Goal: Navigation & Orientation: Understand site structure

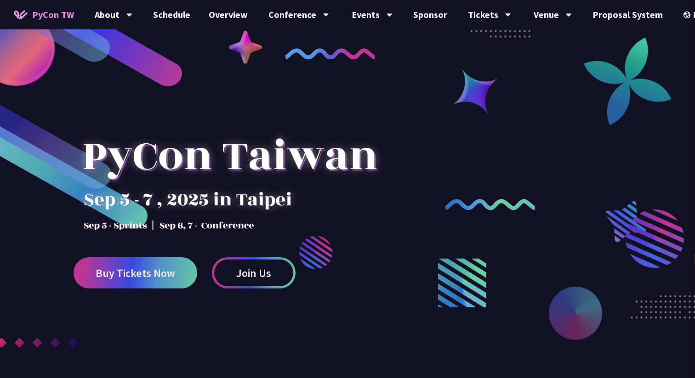
select select "zh-tw"
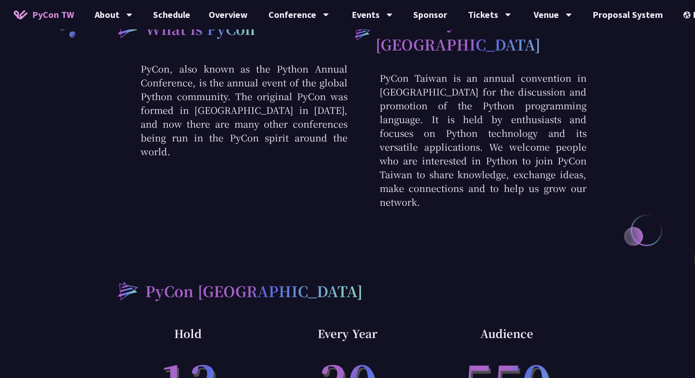
scroll to position [388, 0]
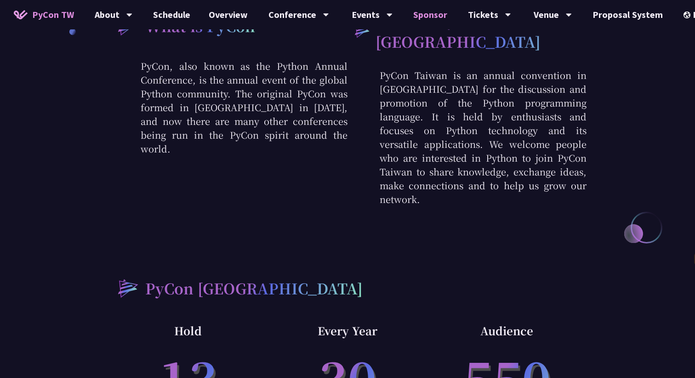
click at [432, 11] on link "Sponsor" at bounding box center [430, 14] width 52 height 29
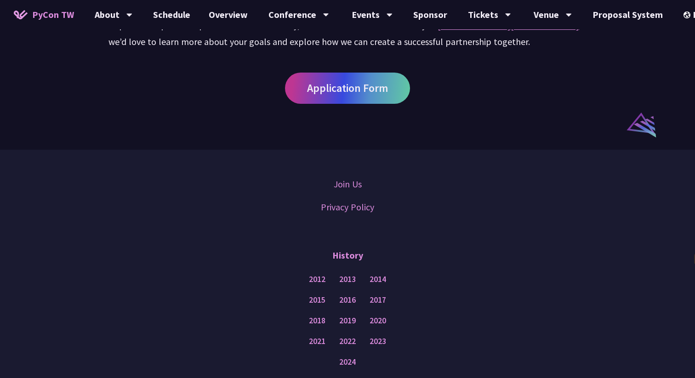
scroll to position [761, 0]
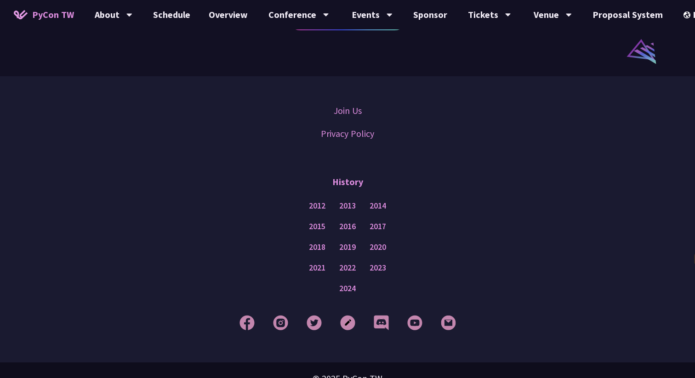
click at [58, 11] on span "PyCon TW" at bounding box center [53, 15] width 42 height 14
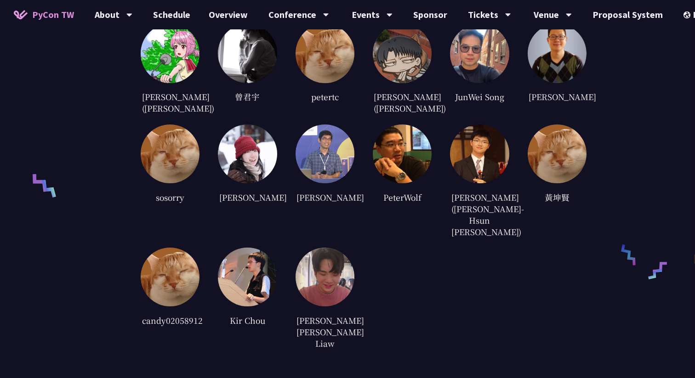
scroll to position [2164, 0]
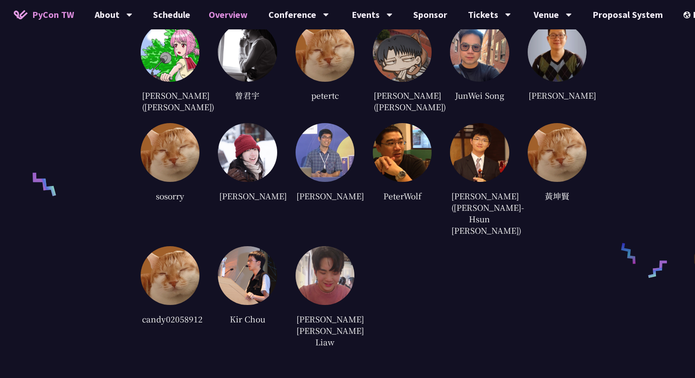
click at [226, 17] on link "Overview" at bounding box center [228, 14] width 57 height 29
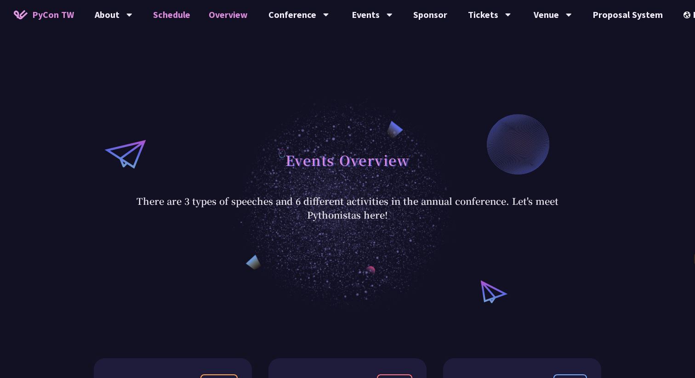
click at [182, 15] on link "Schedule" at bounding box center [172, 14] width 56 height 29
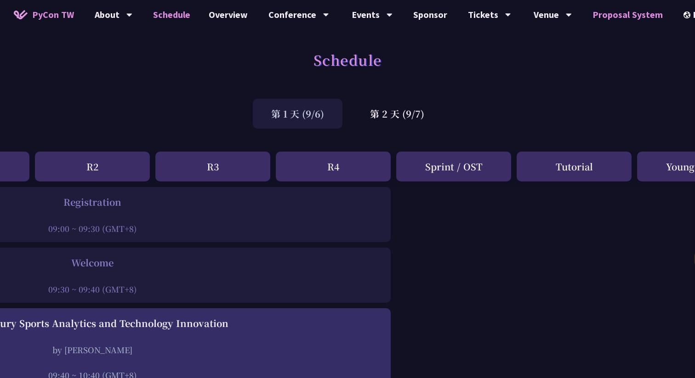
scroll to position [0, 226]
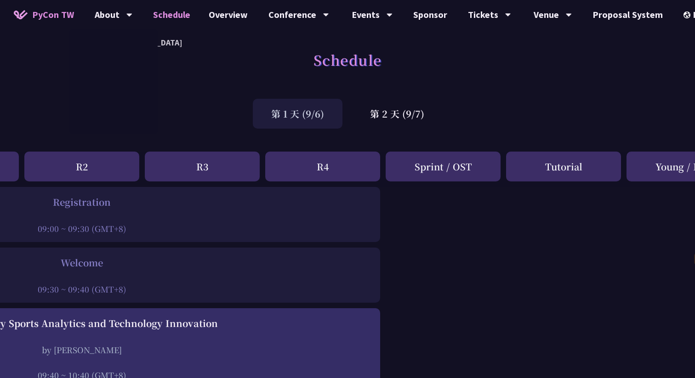
click at [48, 17] on span "PyCon TW" at bounding box center [53, 15] width 42 height 14
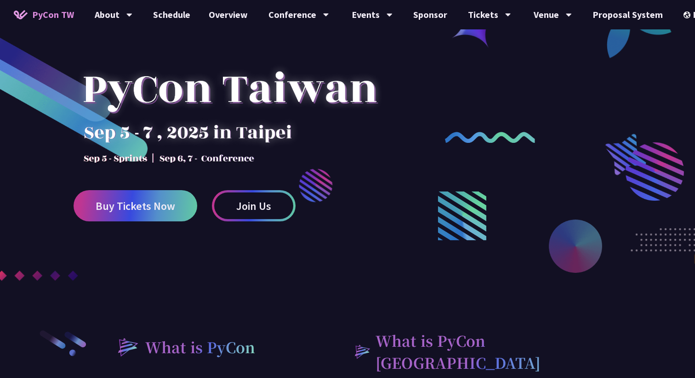
scroll to position [298, 0]
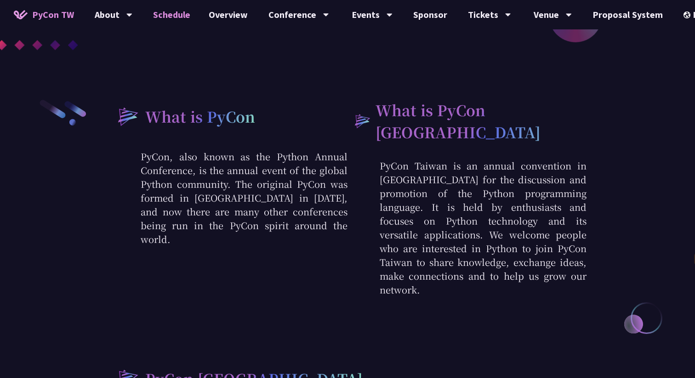
click at [160, 21] on link "Schedule" at bounding box center [172, 14] width 56 height 29
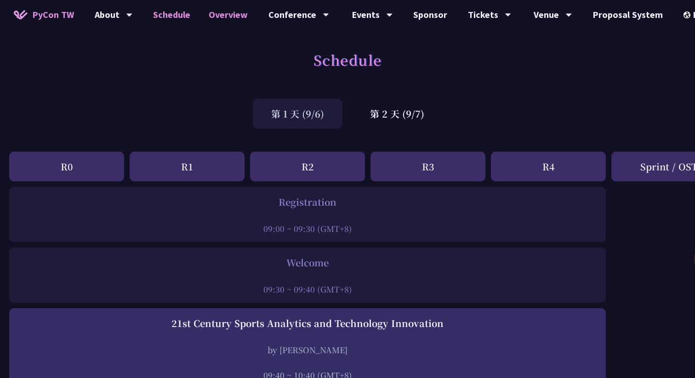
click at [205, 17] on link "Overview" at bounding box center [228, 14] width 57 height 29
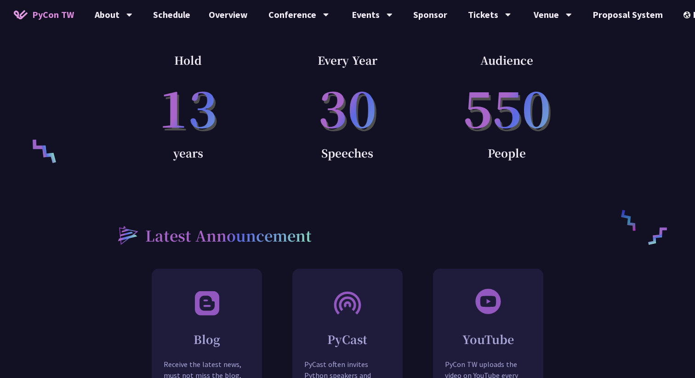
select select "zh-tw"
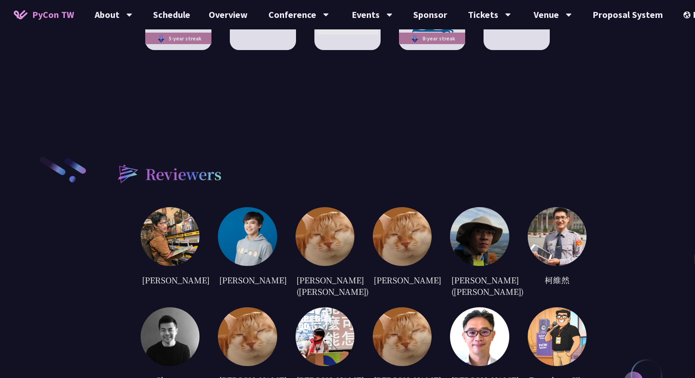
scroll to position [1775, 0]
